Goal: Information Seeking & Learning: Learn about a topic

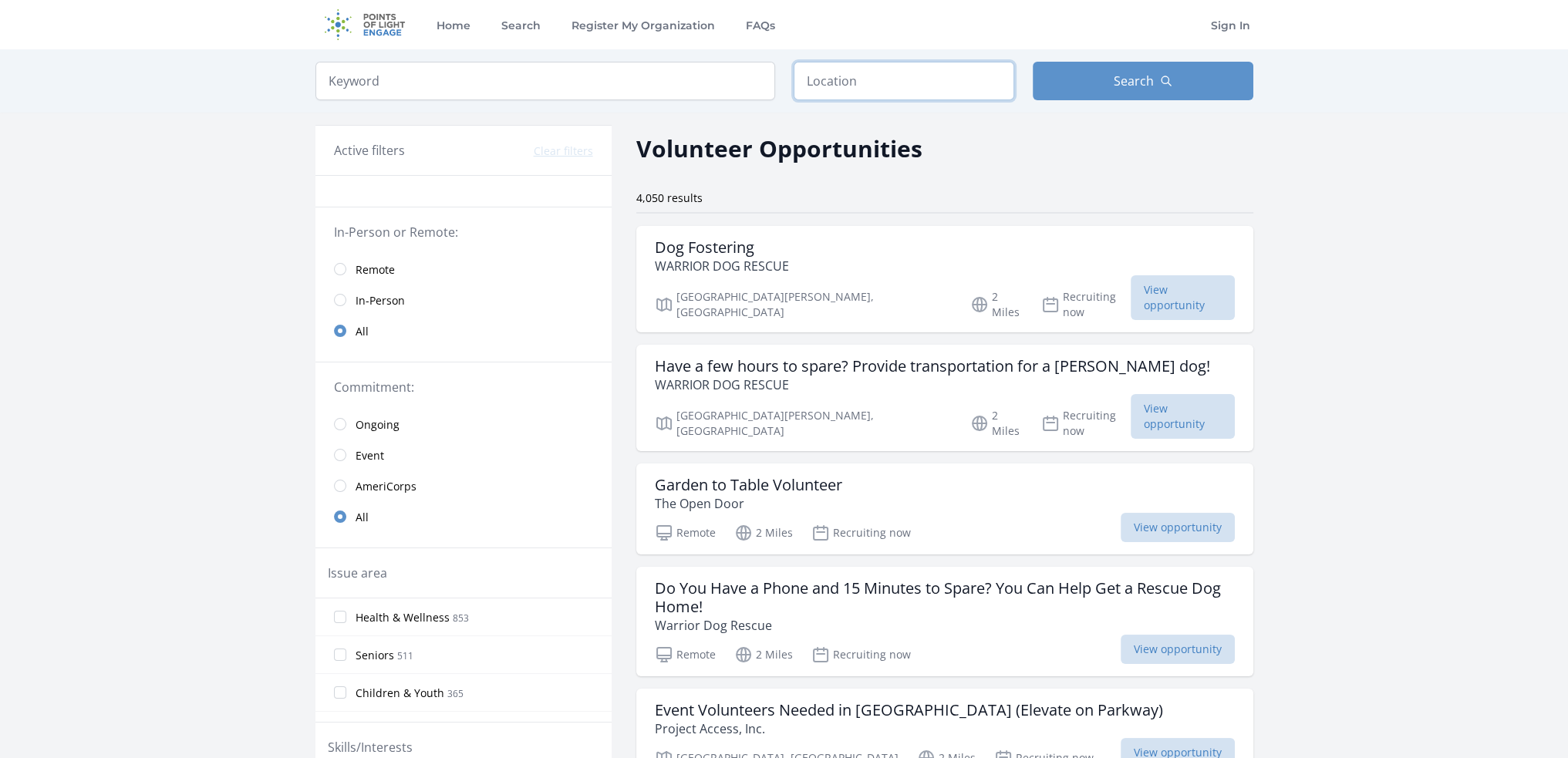
click at [876, 87] on input "text" at bounding box center [904, 81] width 221 height 38
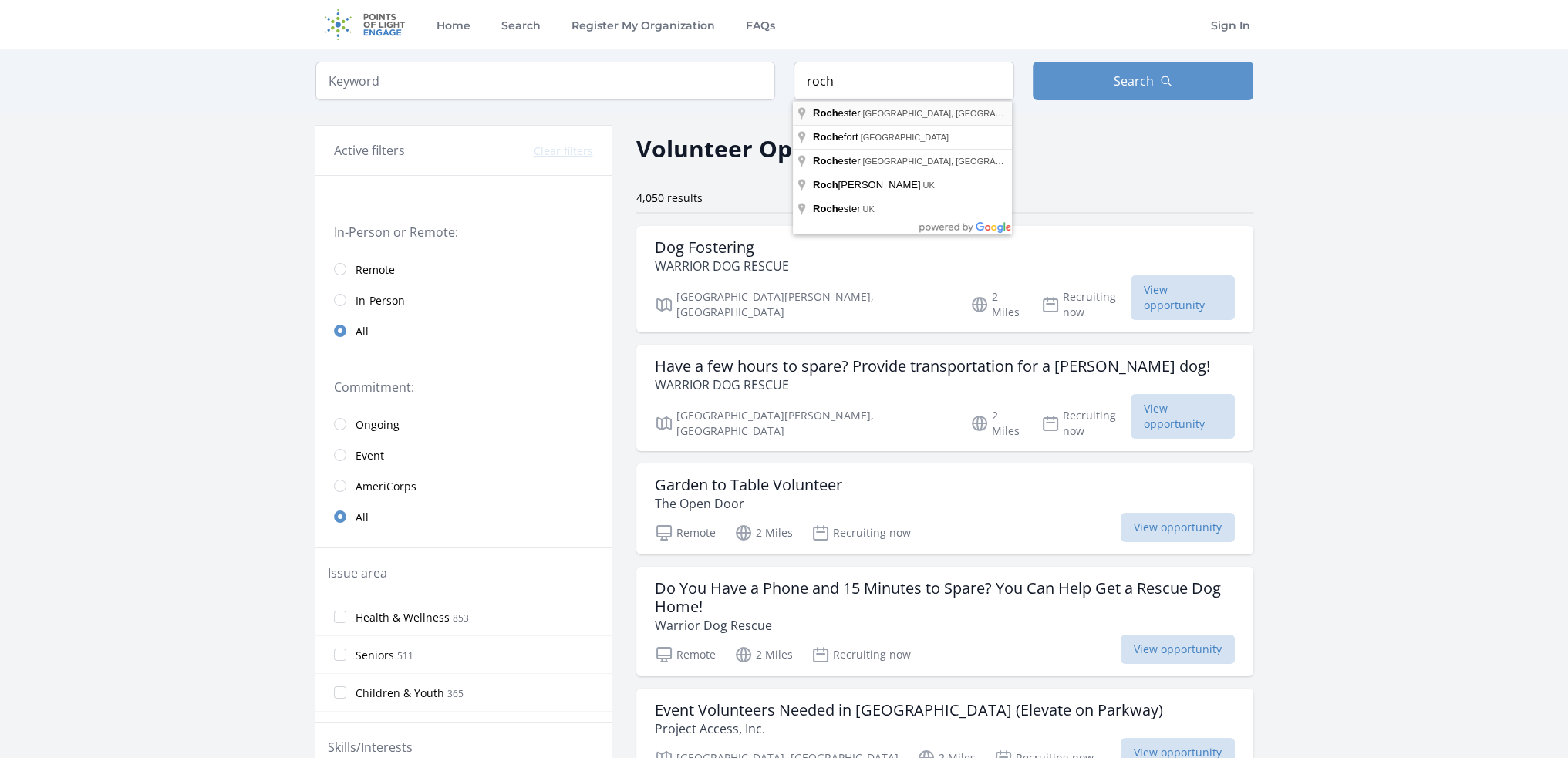
type input "[GEOGRAPHIC_DATA], [GEOGRAPHIC_DATA], [GEOGRAPHIC_DATA]"
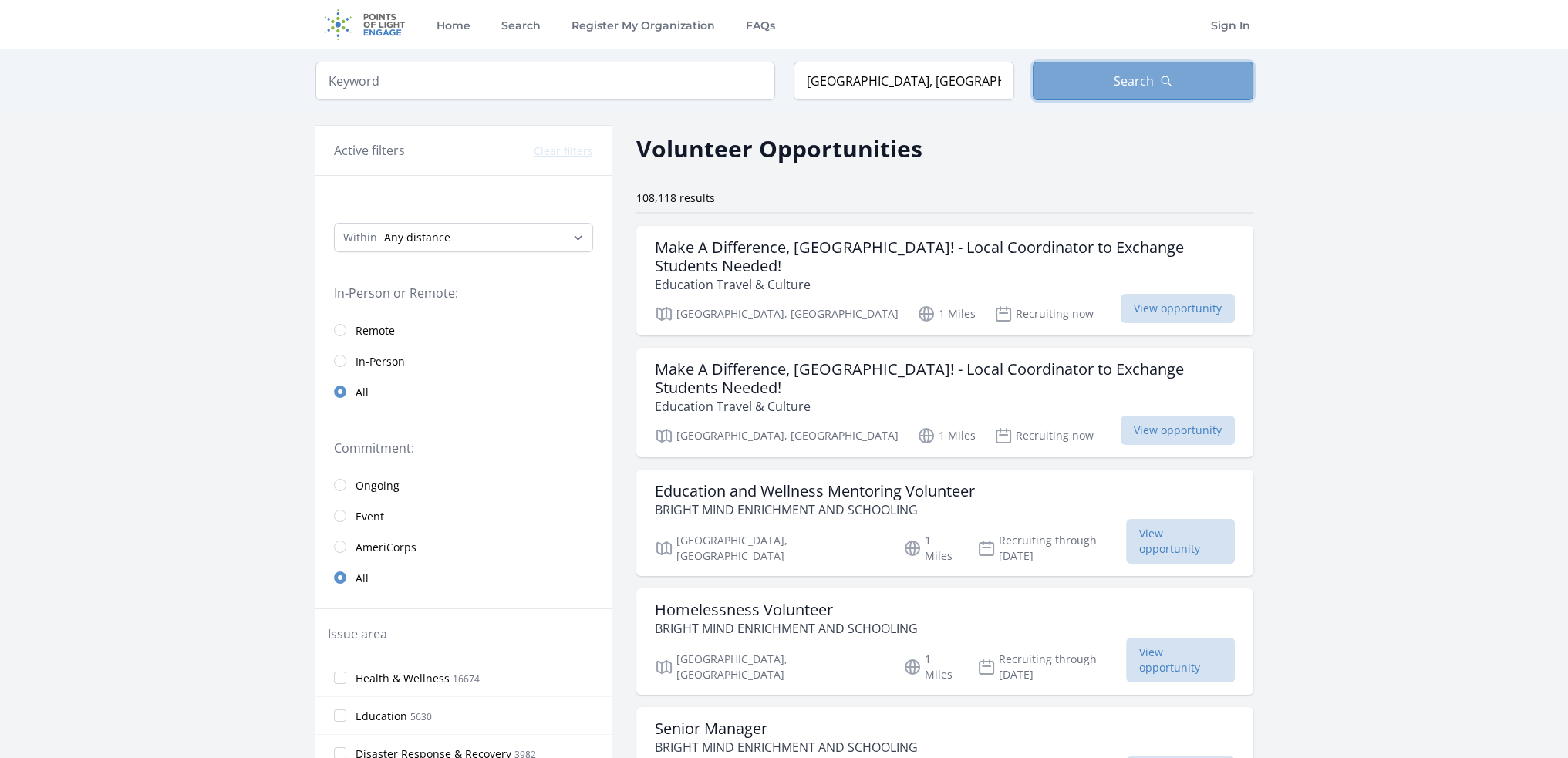
click at [1157, 79] on button "Search" at bounding box center [1143, 81] width 221 height 38
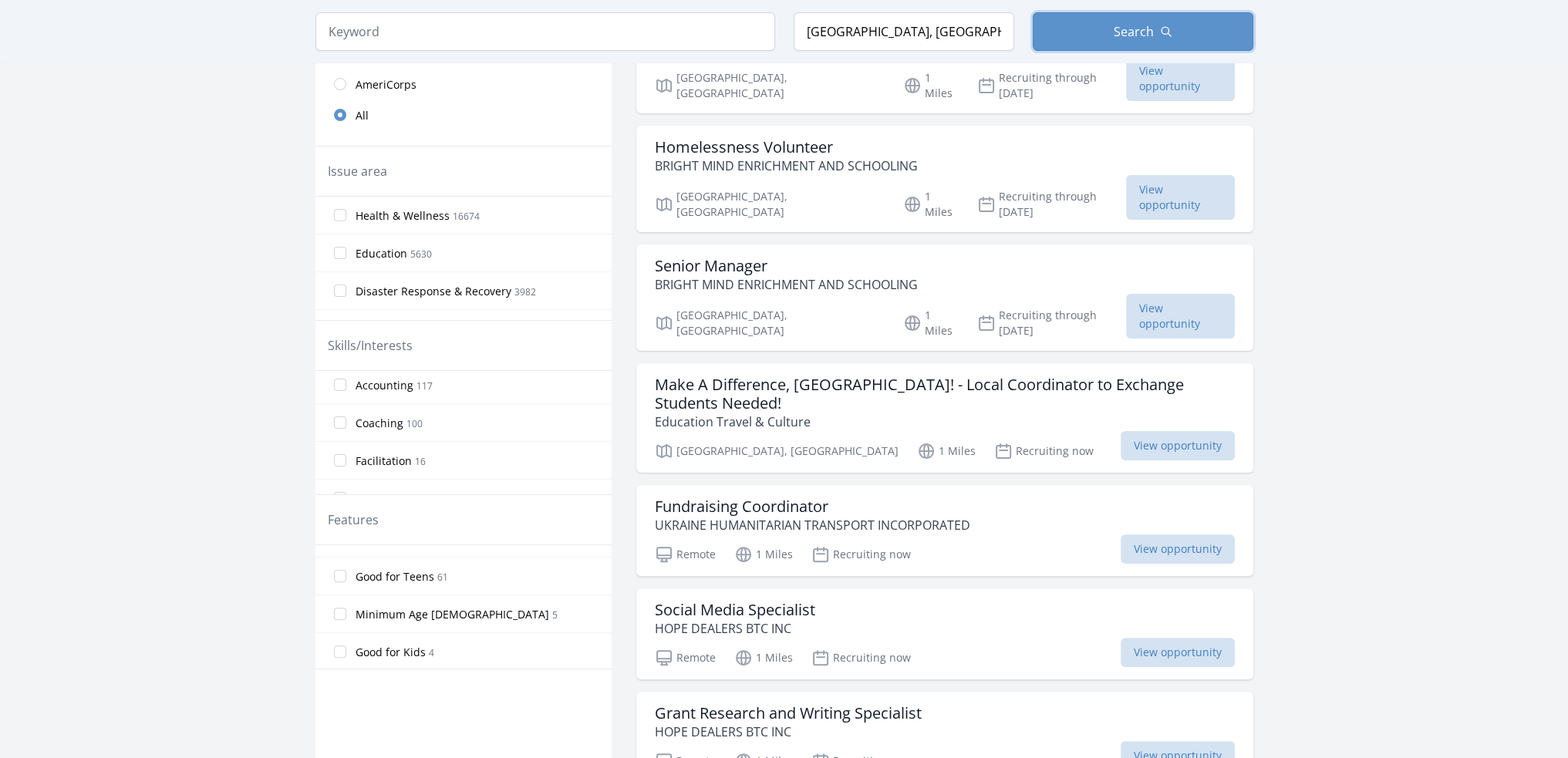
scroll to position [1268, 0]
click at [366, 400] on span "Coaching" at bounding box center [380, 407] width 48 height 15
click at [346, 401] on input "Coaching 100" at bounding box center [340, 406] width 12 height 12
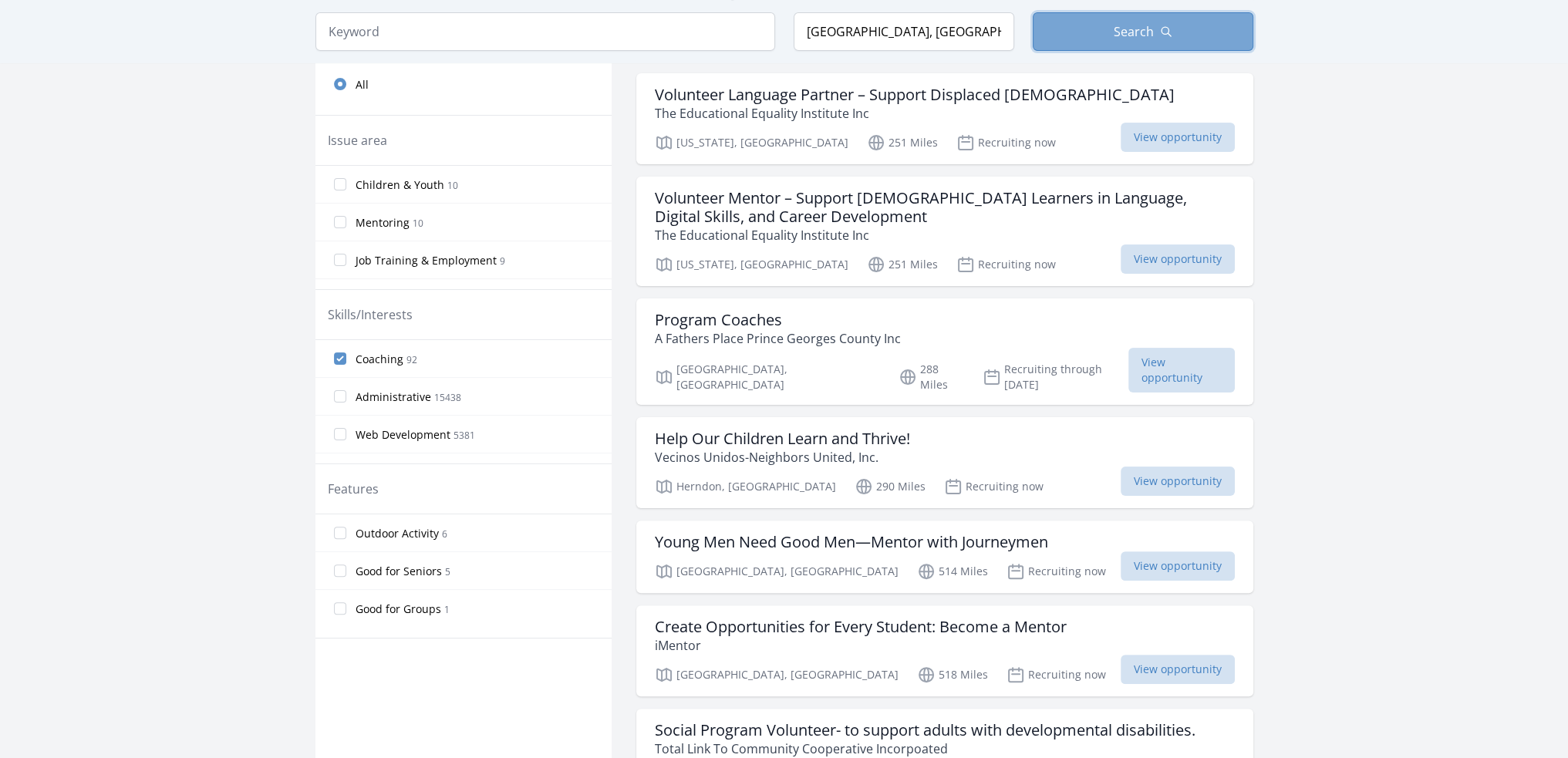
click at [1136, 37] on span "Search" at bounding box center [1134, 31] width 40 height 18
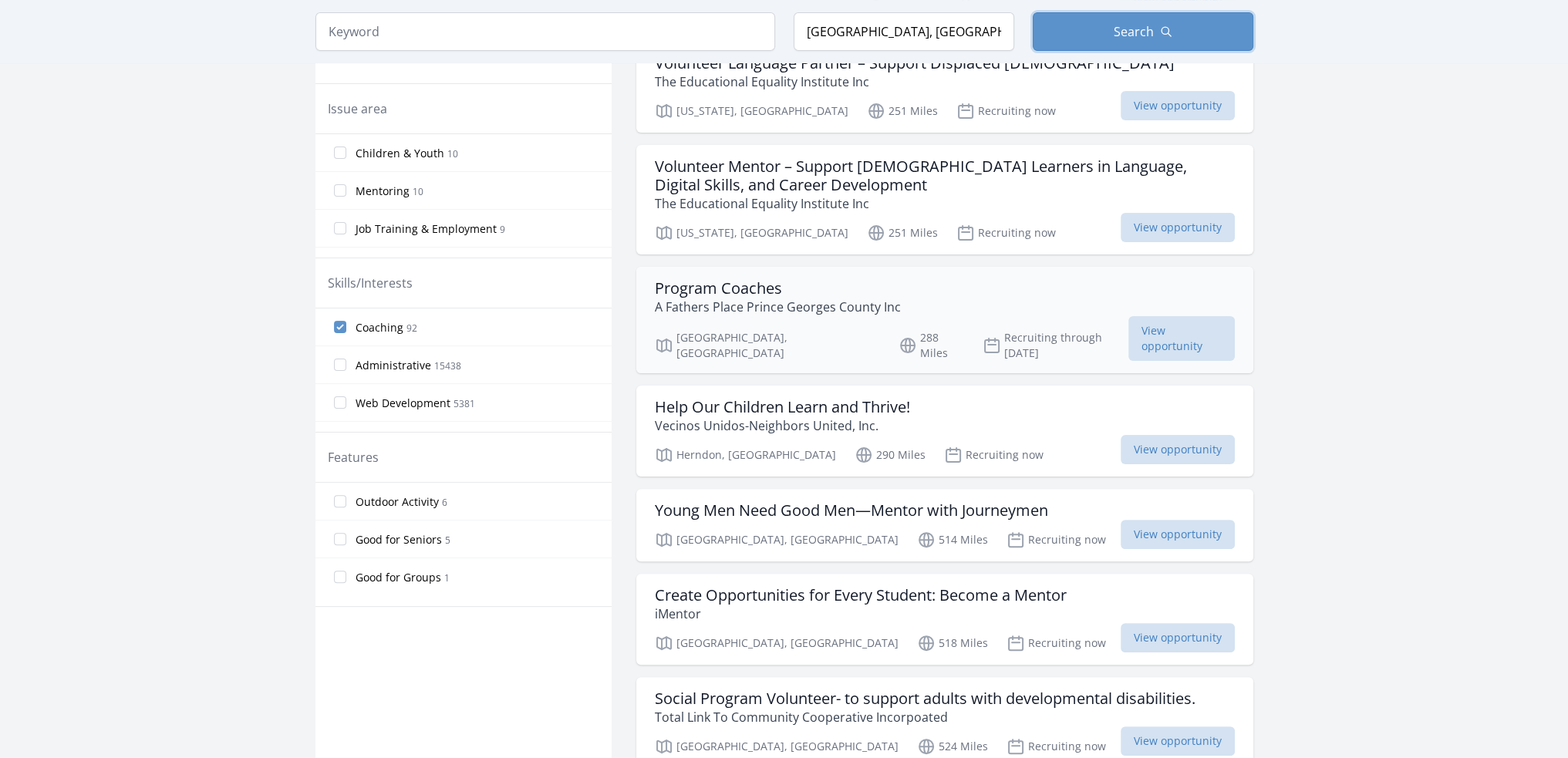
scroll to position [463, 0]
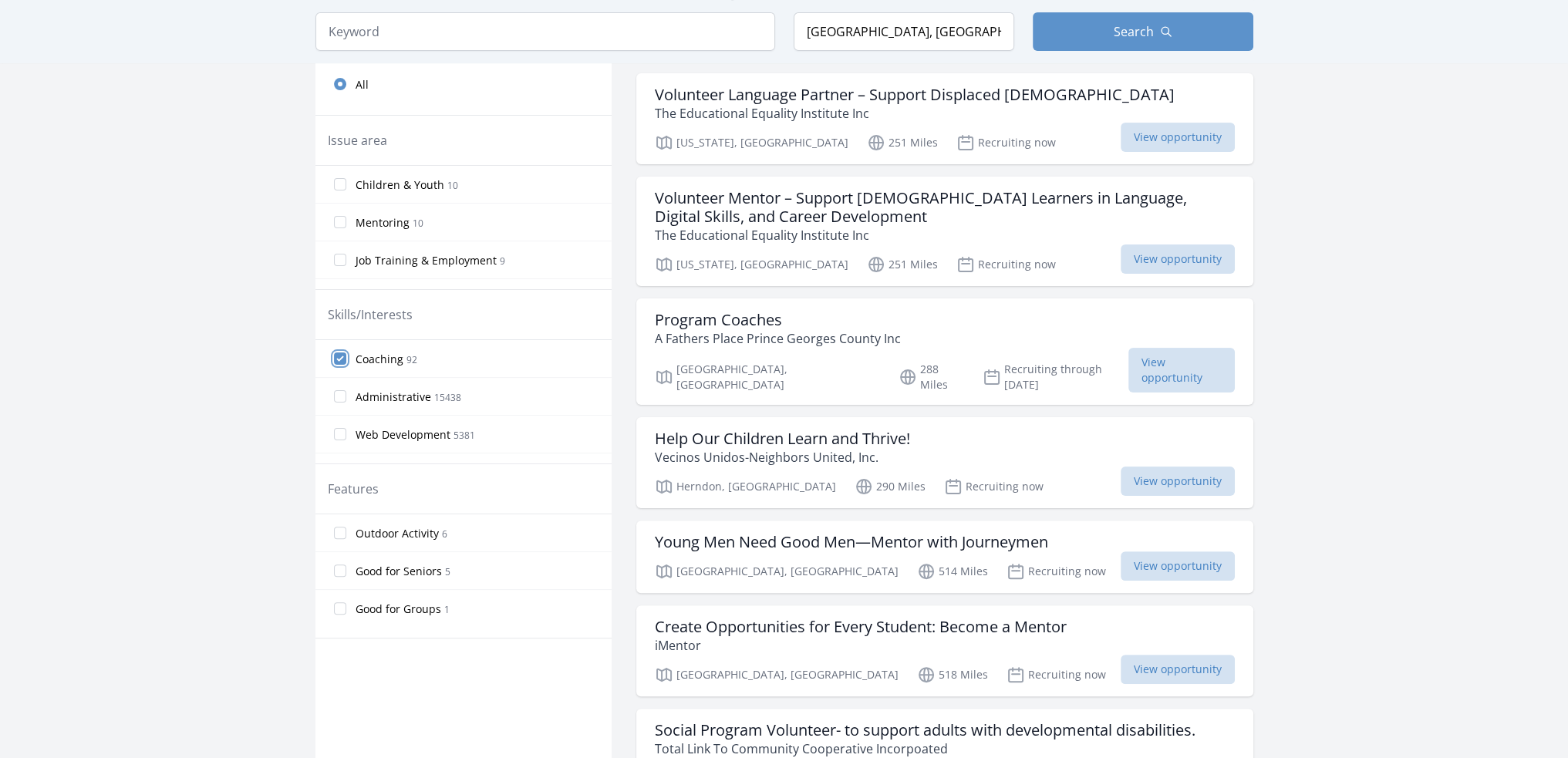
click at [339, 354] on input "Coaching 92" at bounding box center [340, 358] width 12 height 12
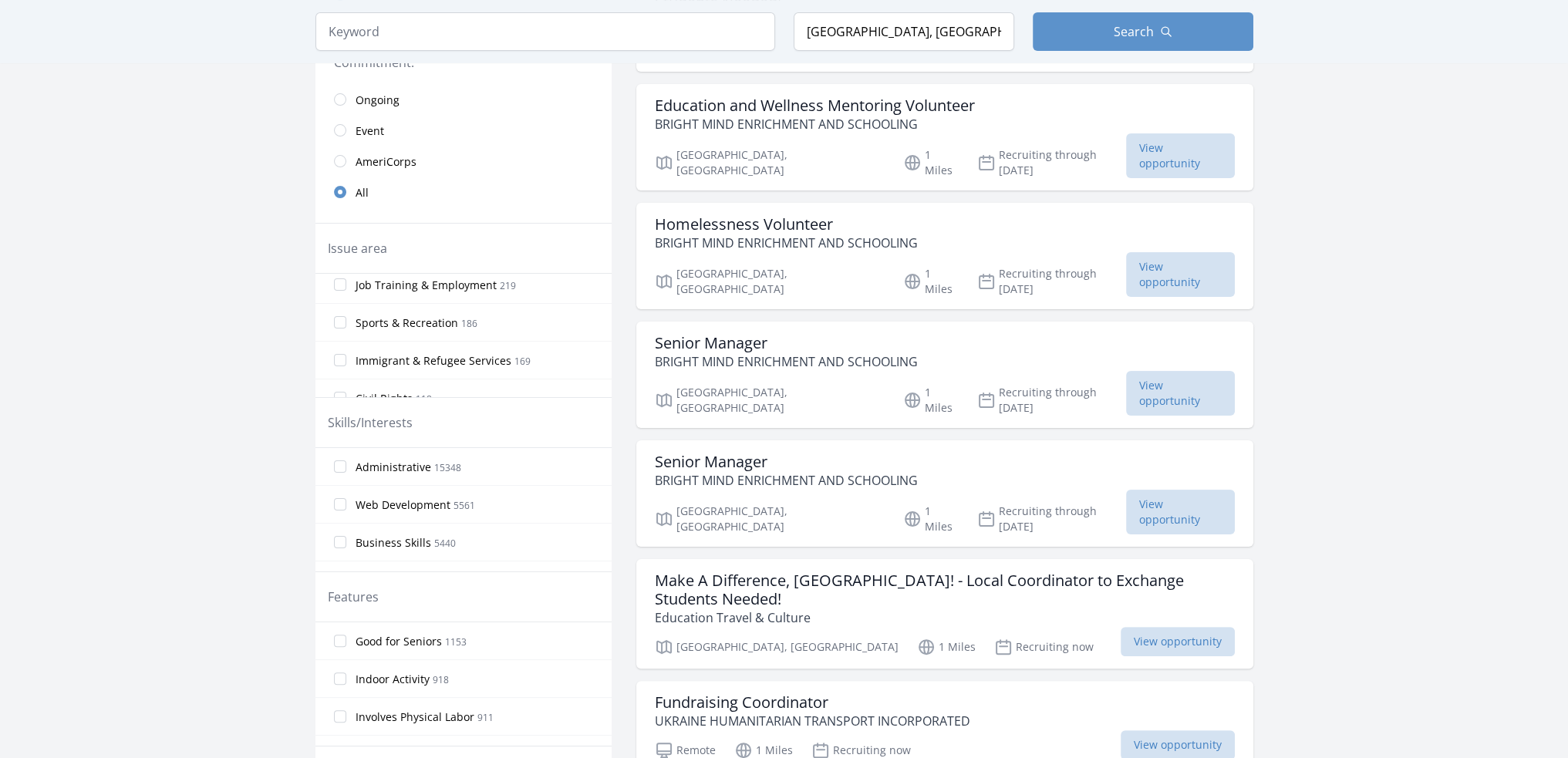
scroll to position [770, 0]
click at [359, 311] on span "Sports & Recreation" at bounding box center [406, 316] width 103 height 15
click at [346, 311] on input "Sports & Recreation 186" at bounding box center [340, 315] width 12 height 12
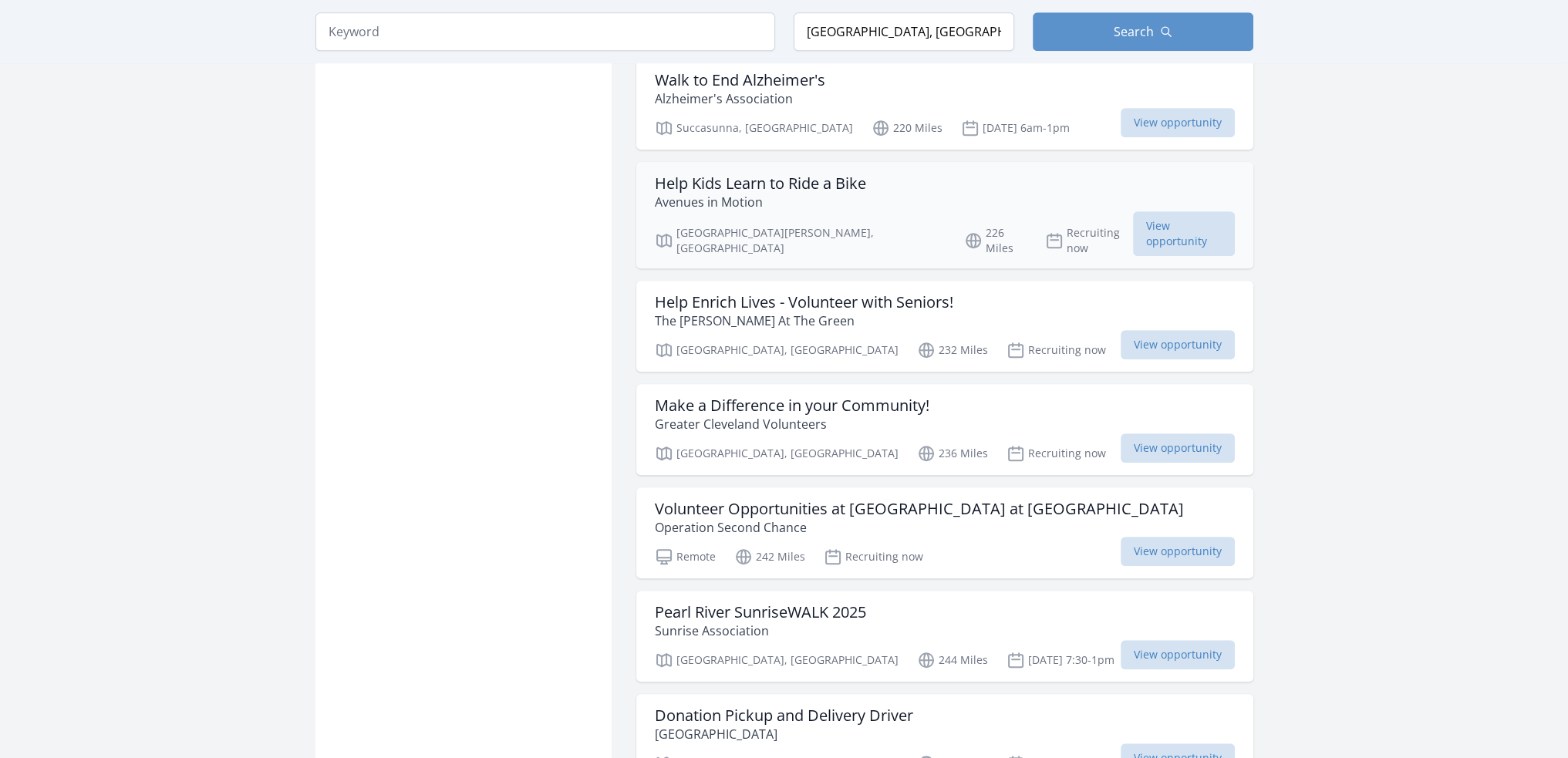
scroll to position [1388, 0]
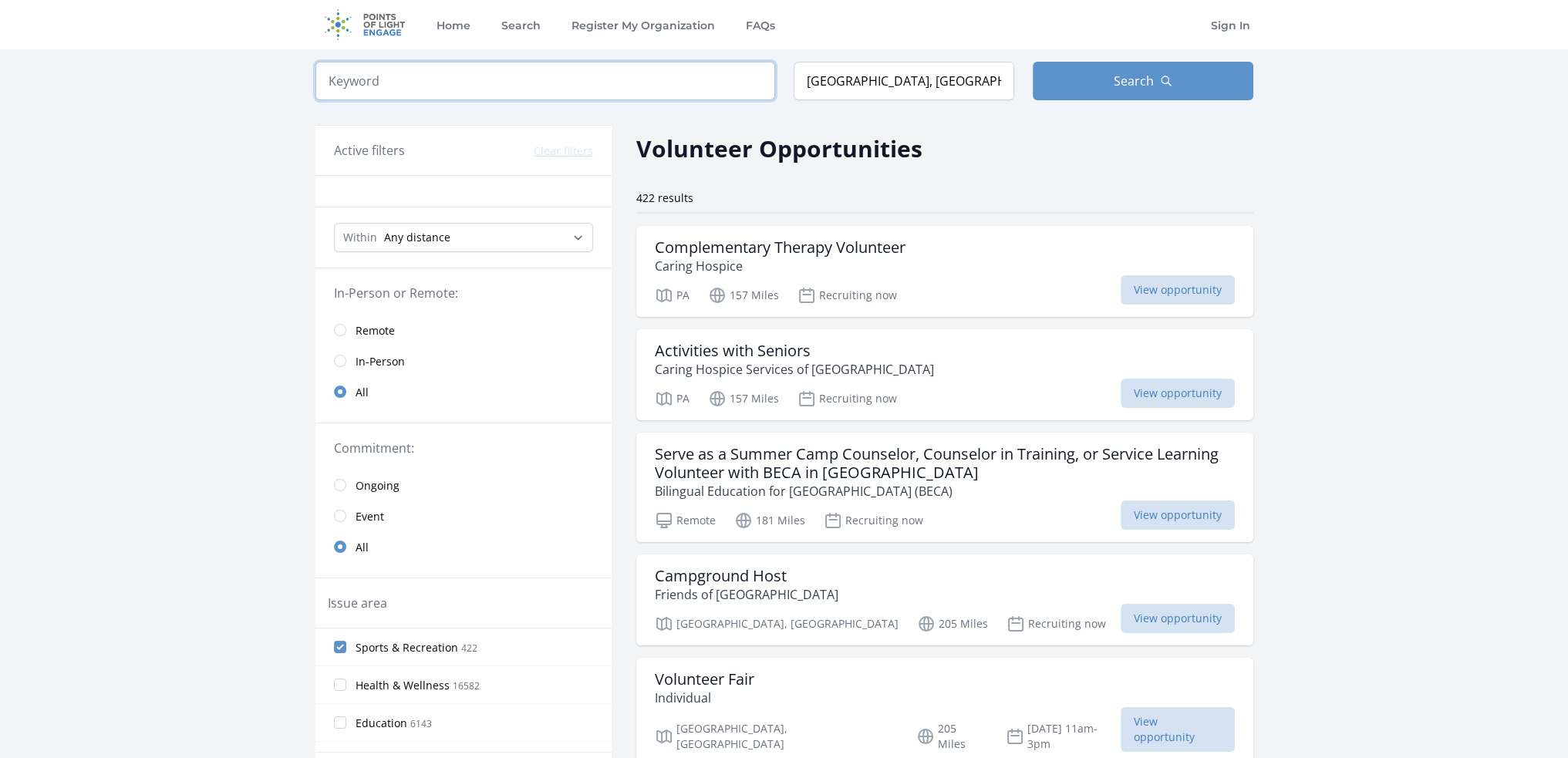
click at [581, 81] on input "search" at bounding box center [545, 81] width 459 height 38
click at [336, 635] on label "Sports & Recreation 422" at bounding box center [463, 647] width 296 height 31
click at [336, 641] on input "Sports & Recreation 422" at bounding box center [340, 647] width 12 height 12
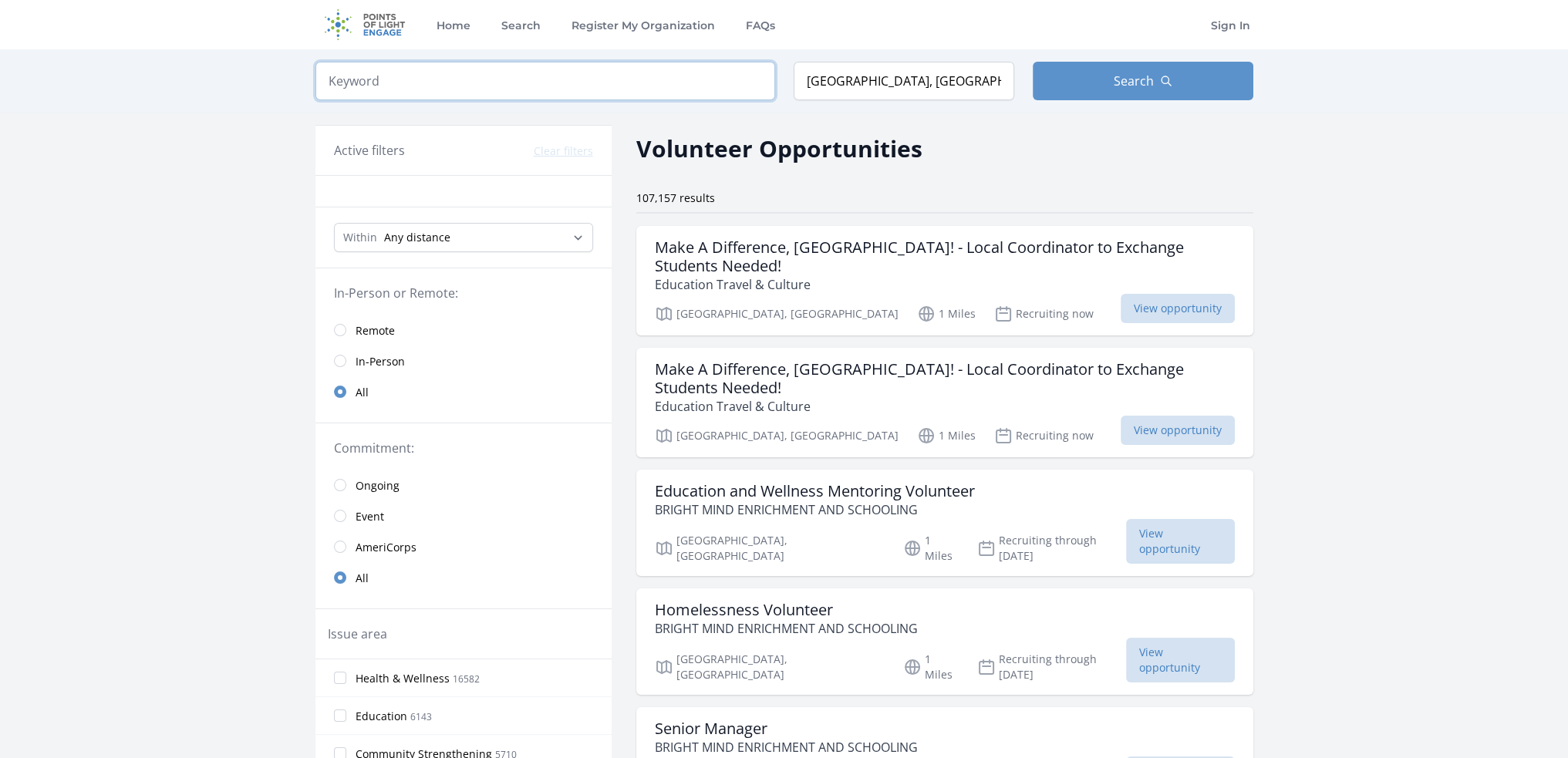
click at [521, 72] on input "search" at bounding box center [545, 81] width 459 height 38
type input "hockey"
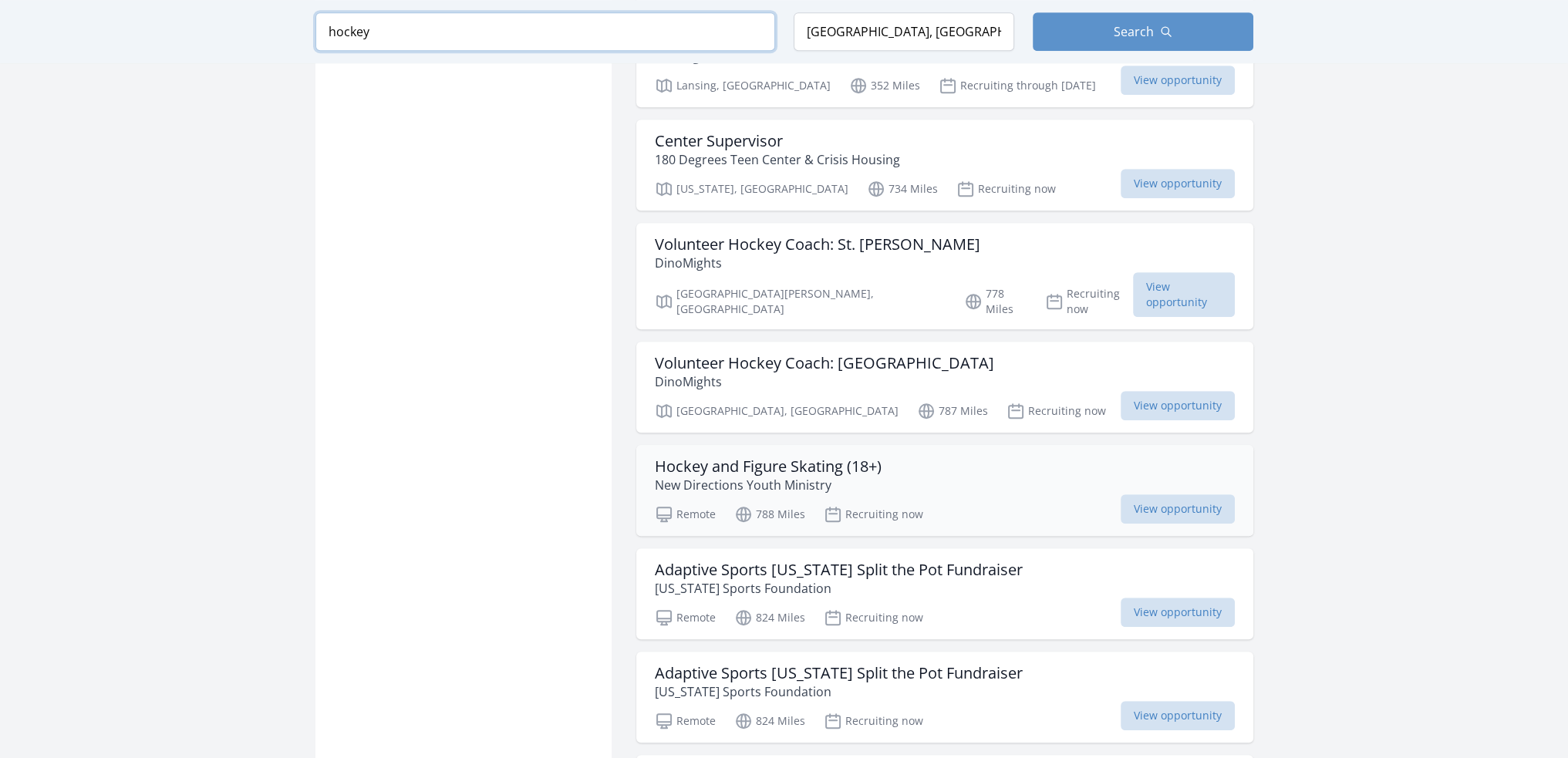
scroll to position [1234, 0]
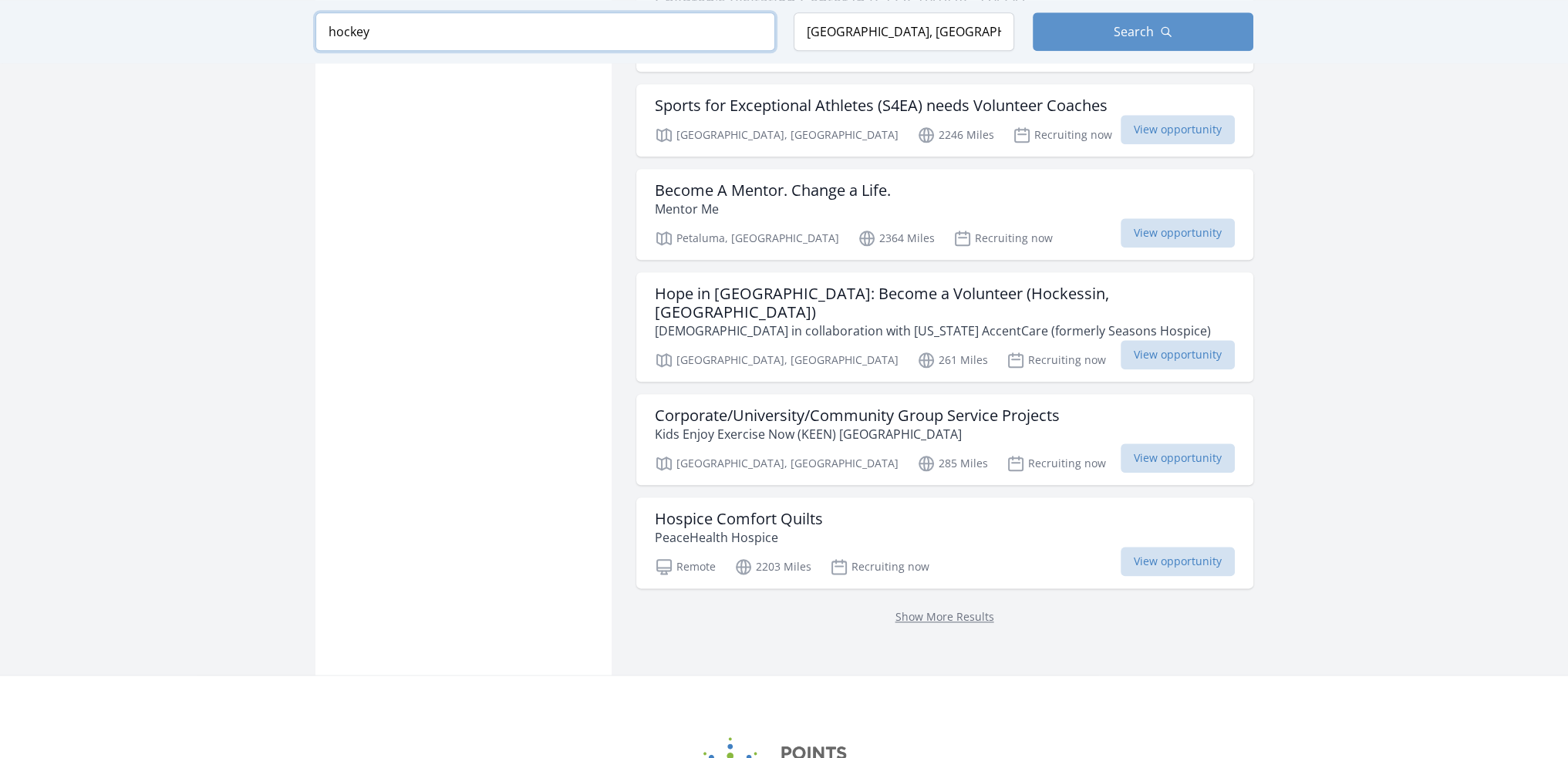
scroll to position [2467, 0]
